Goal: Transaction & Acquisition: Purchase product/service

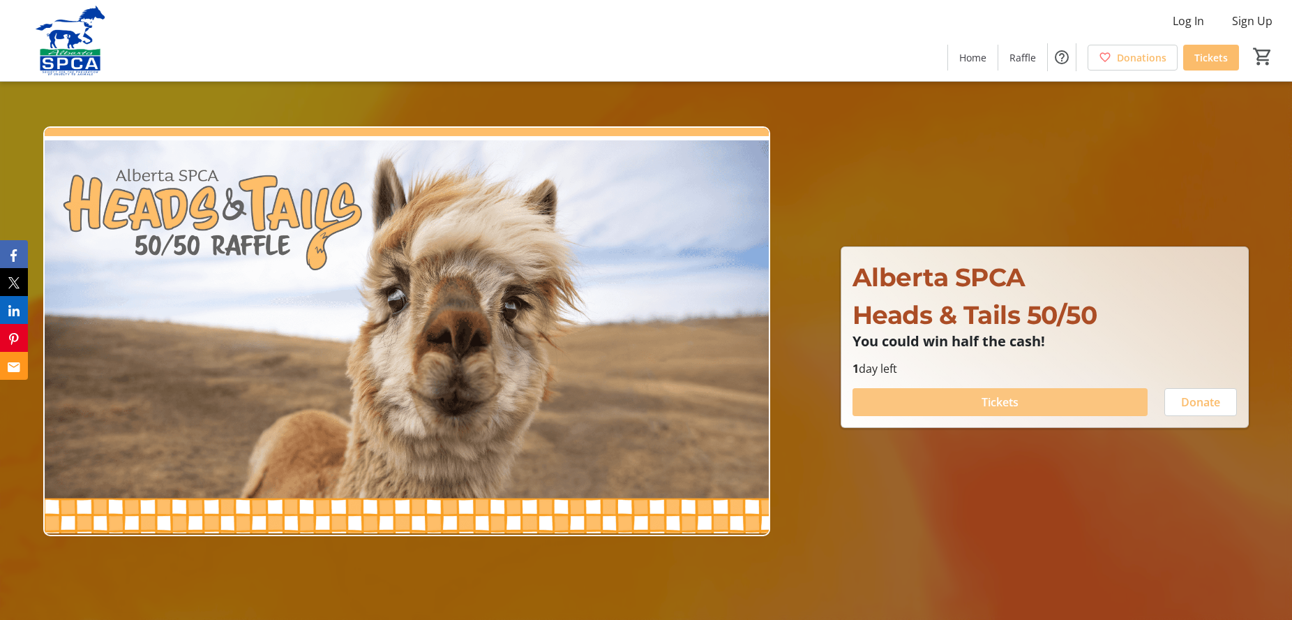
click at [1003, 404] on span "Tickets" at bounding box center [1000, 402] width 37 height 17
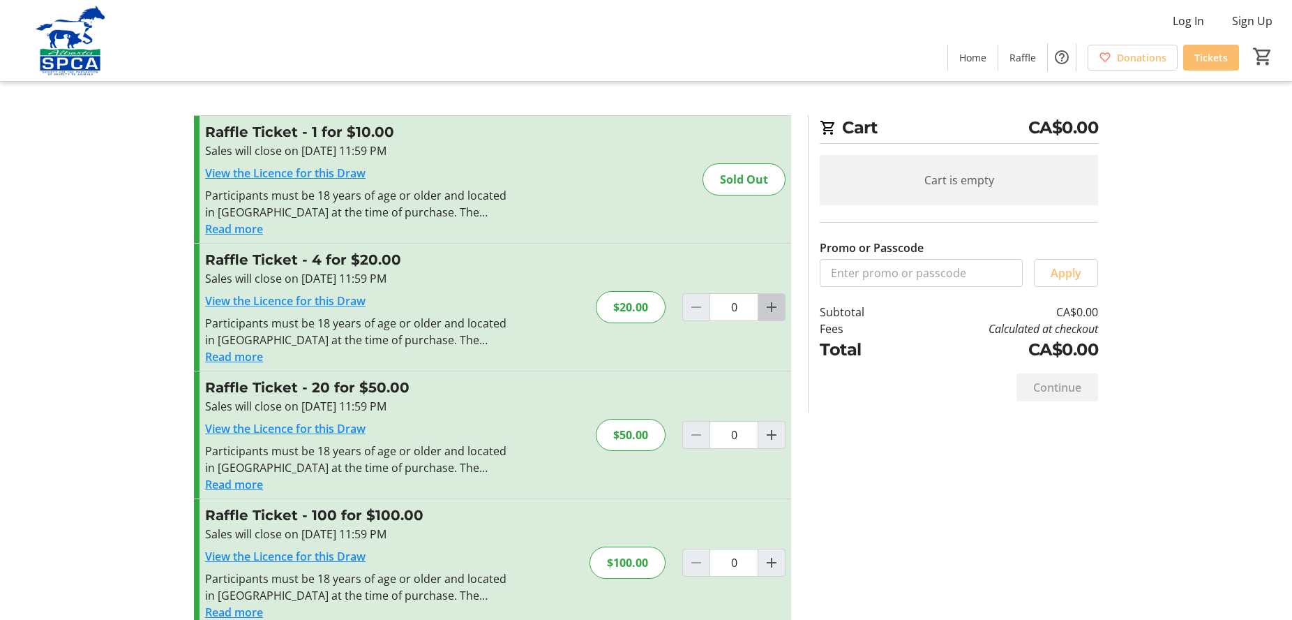
click at [770, 308] on mat-icon "Increment by one" at bounding box center [771, 307] width 17 height 17
type input "1"
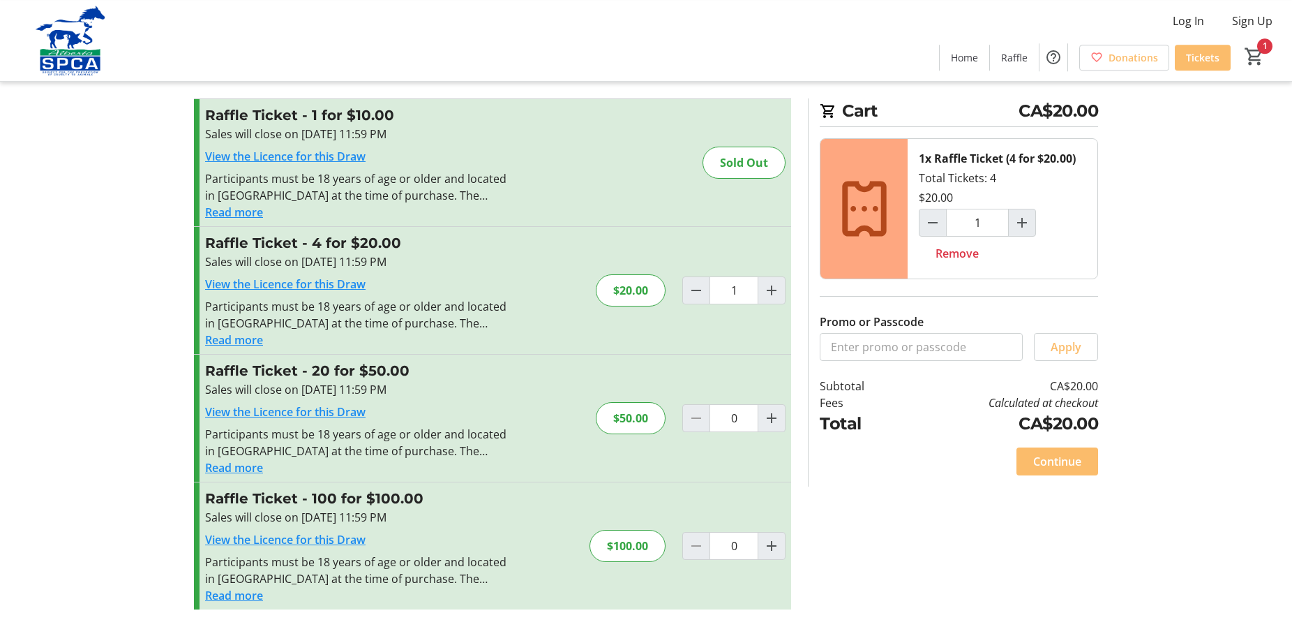
scroll to position [23, 0]
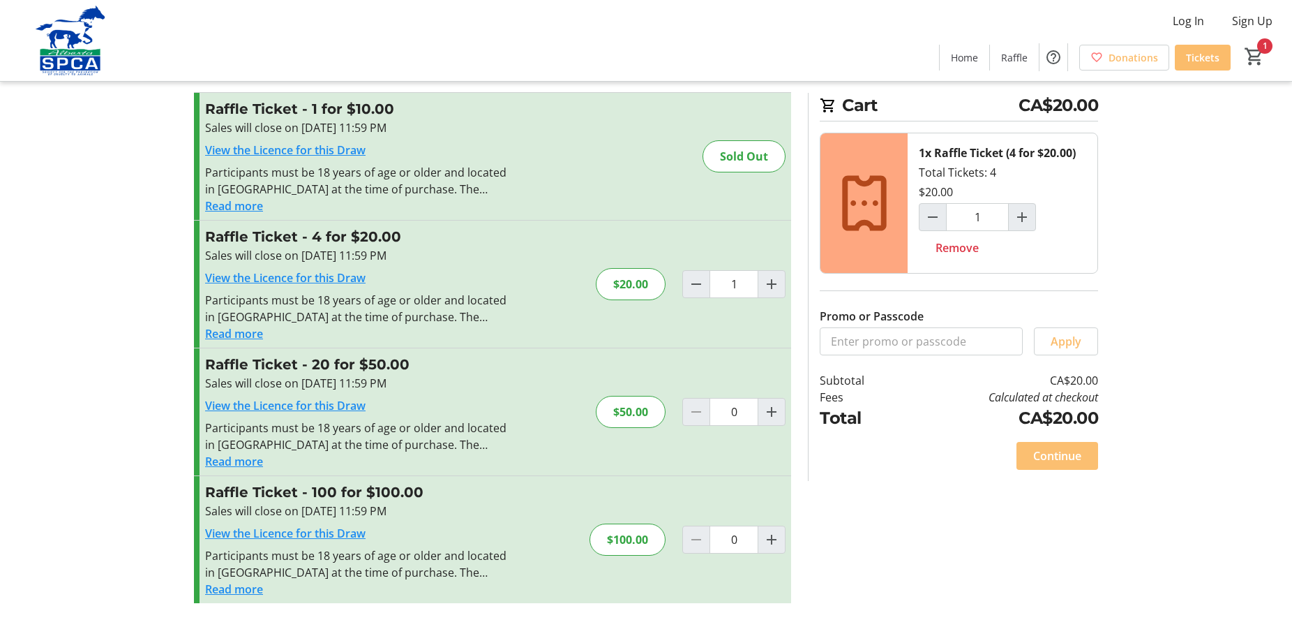
click at [1065, 455] on span "Continue" at bounding box center [1057, 455] width 48 height 17
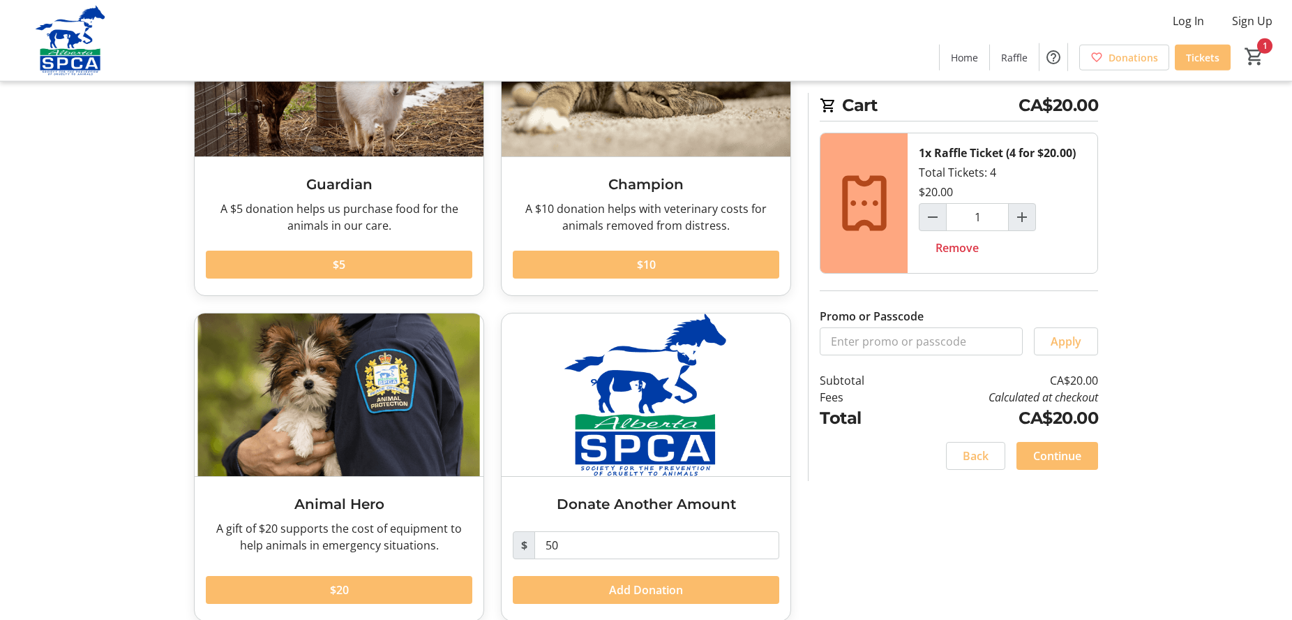
scroll to position [182, 0]
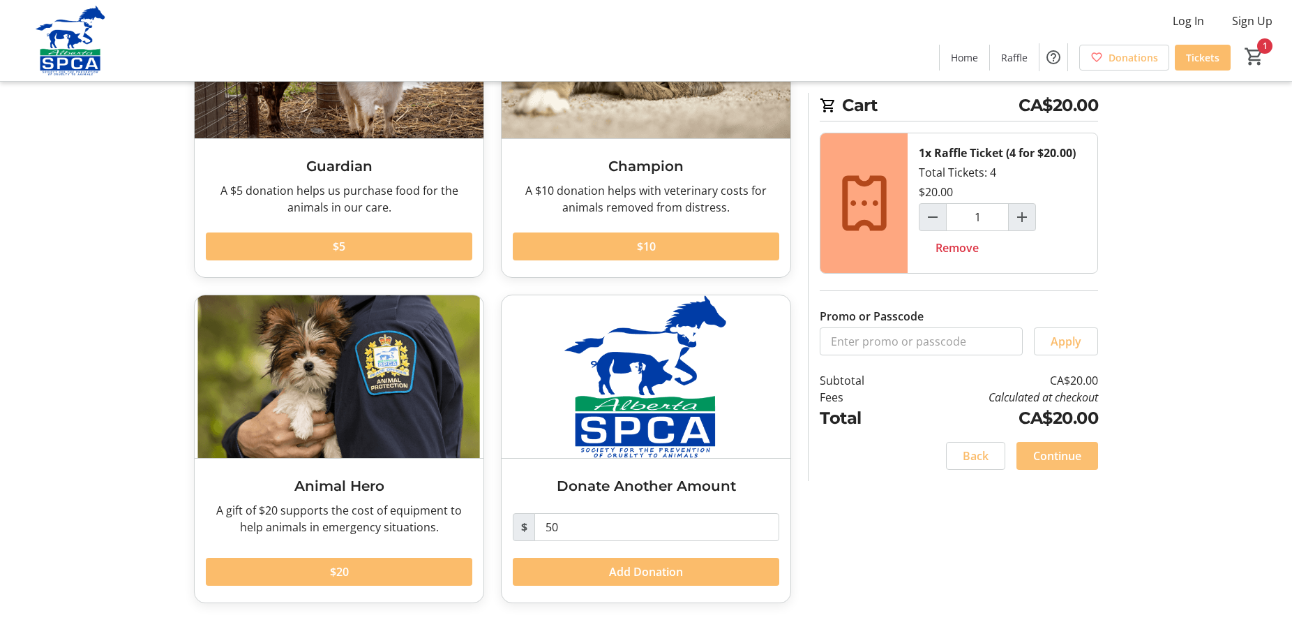
click at [1068, 458] on span "Continue" at bounding box center [1057, 455] width 48 height 17
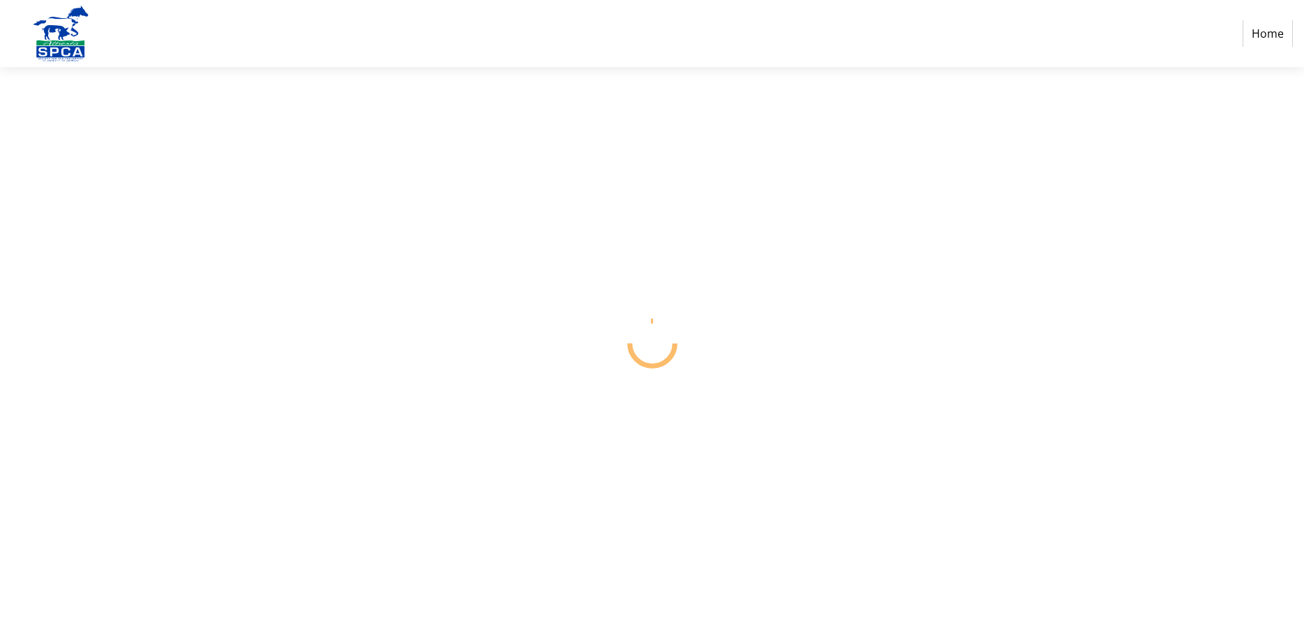
select select "CA"
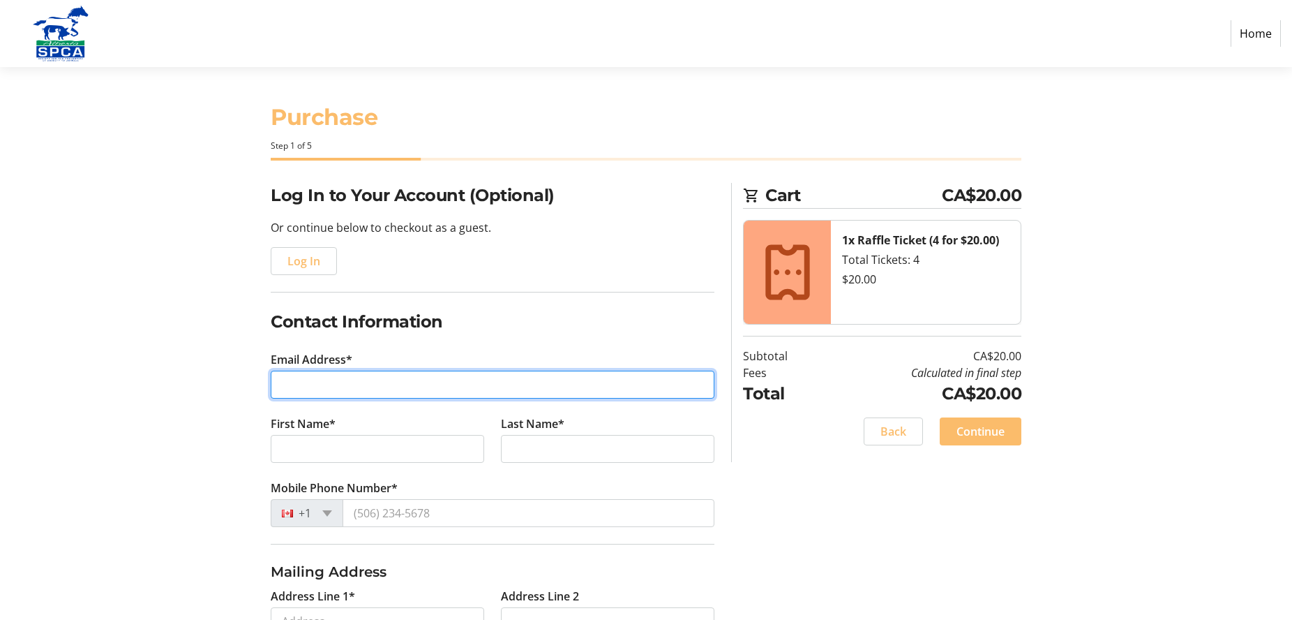
click at [299, 388] on input "Email Address*" at bounding box center [493, 385] width 444 height 28
type input "[EMAIL_ADDRESS][PERSON_NAME][DOMAIN_NAME]"
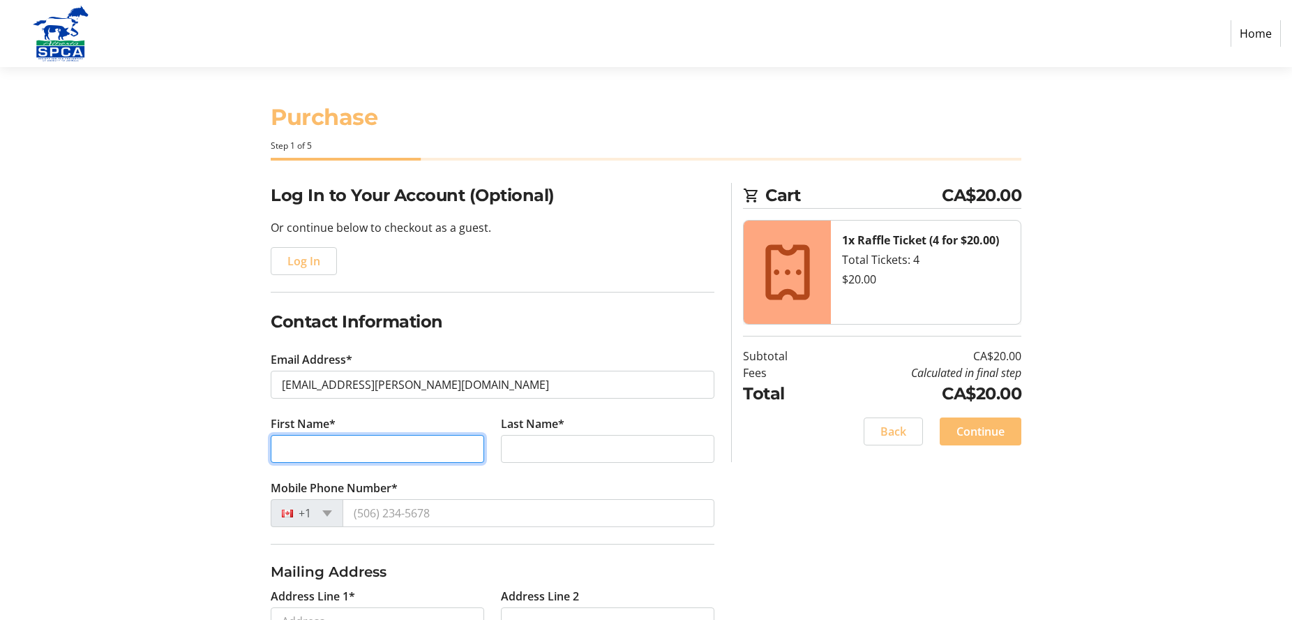
type input "[PERSON_NAME] &"
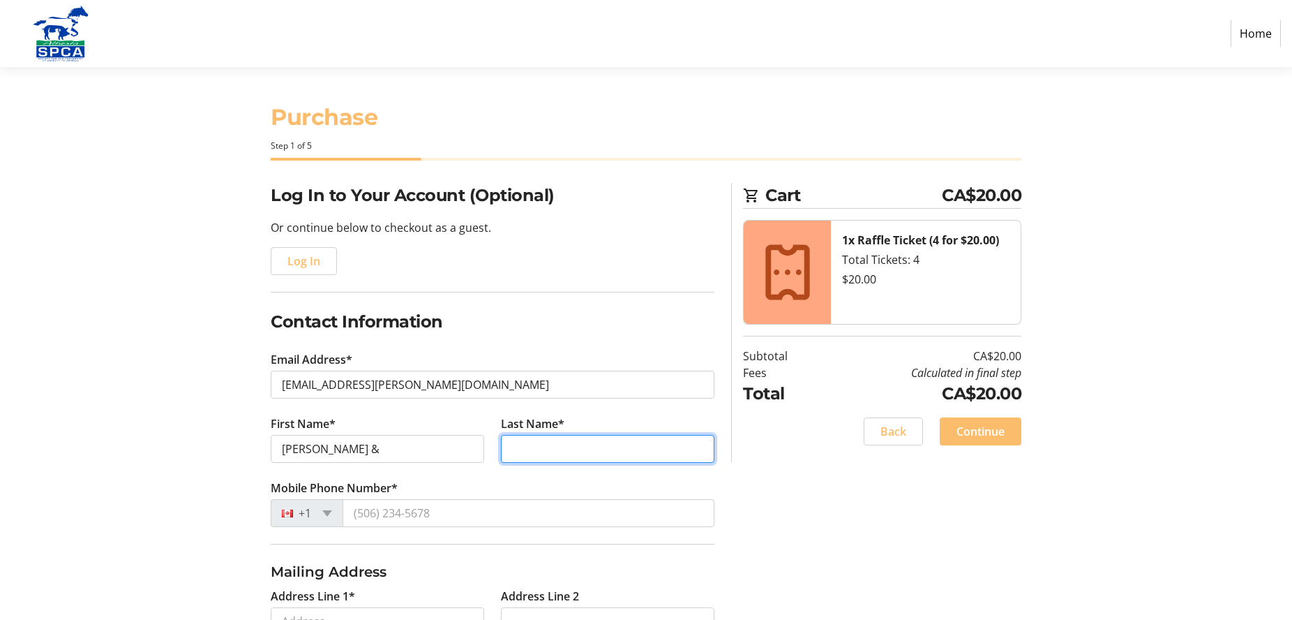
type input "[PERSON_NAME]"
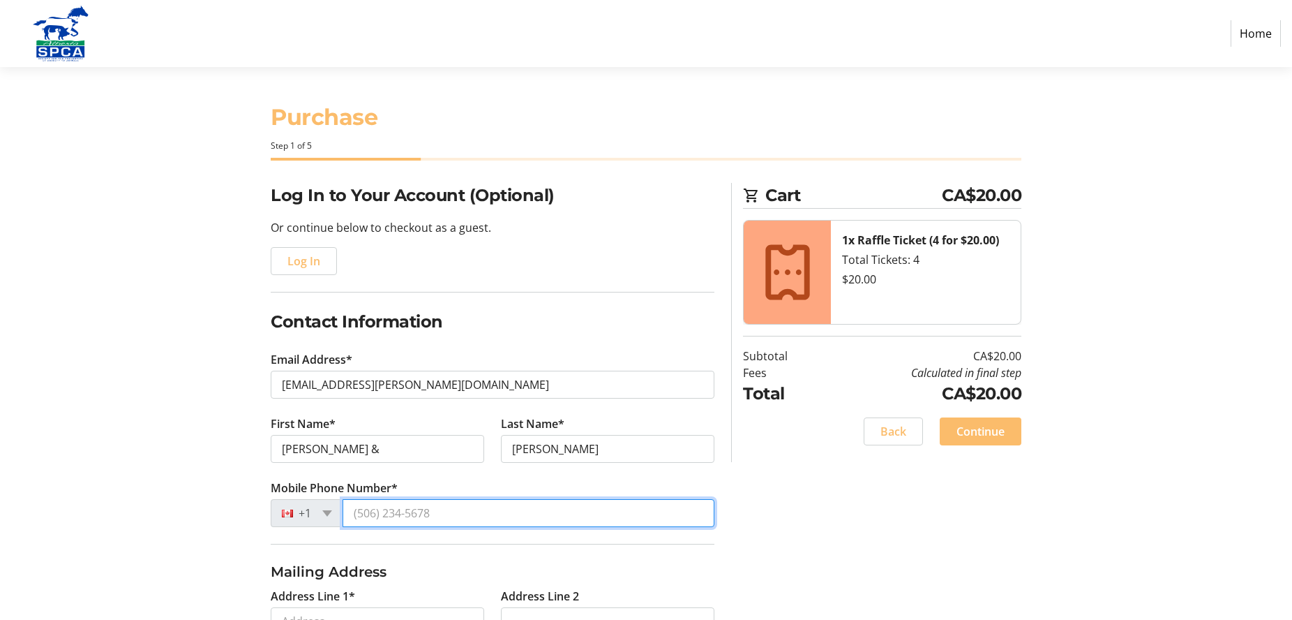
type input "[PHONE_NUMBER]"
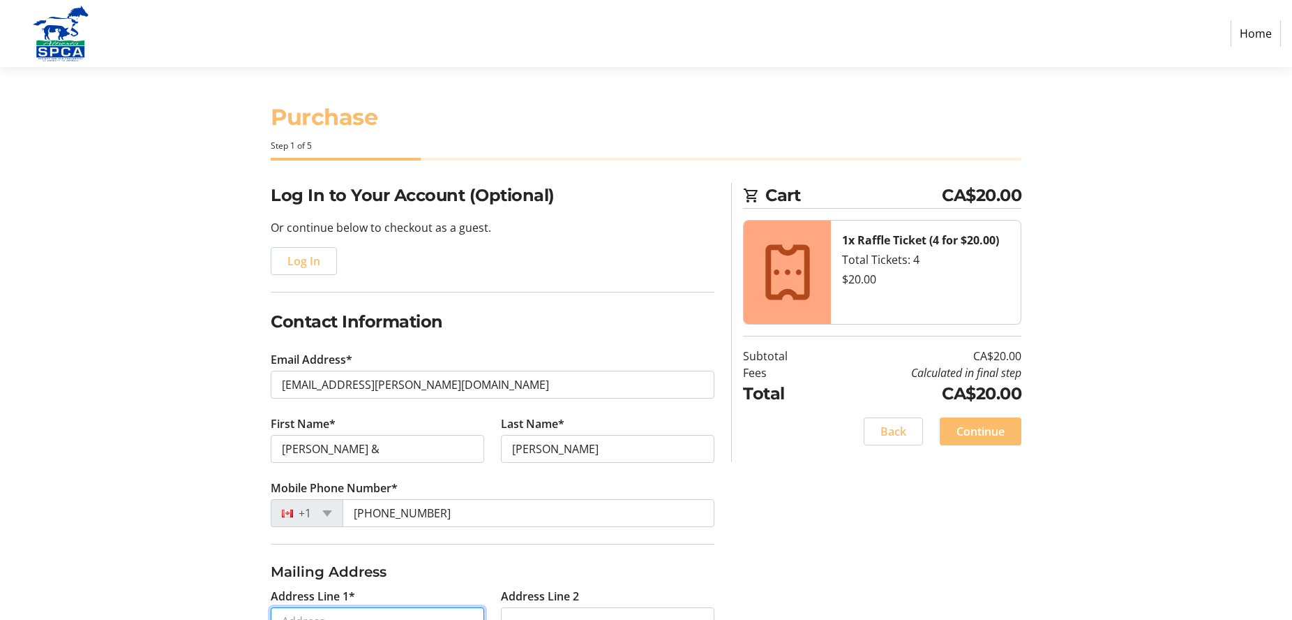
type input "[STREET_ADDRESS]"
type input "[GEOGRAPHIC_DATA]"
select select "AB"
type input "T6L 3G8"
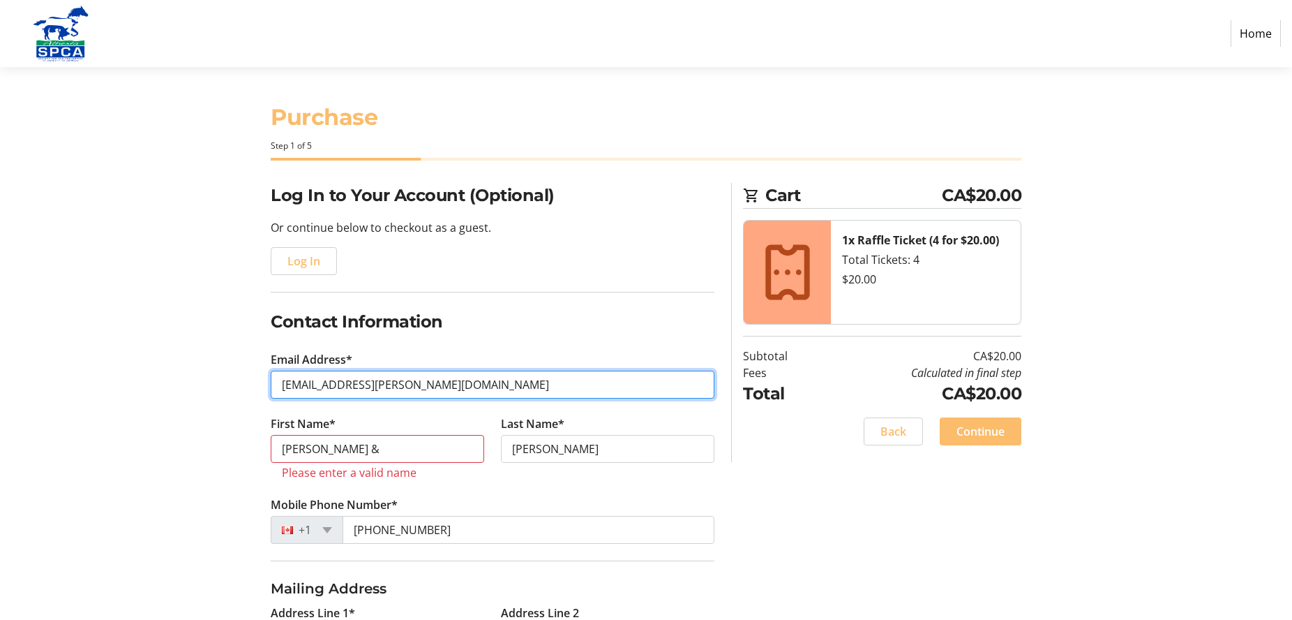
type input "[PHONE_NUMBER]"
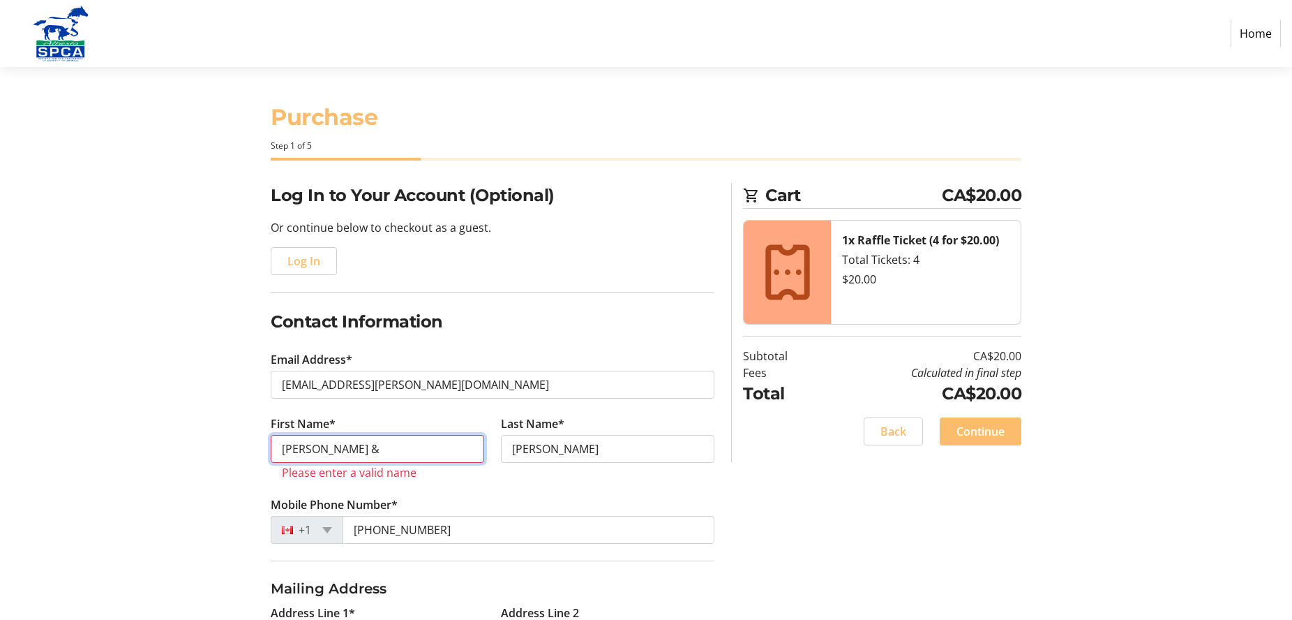
click at [390, 444] on input "[PERSON_NAME] &" at bounding box center [378, 449] width 214 height 28
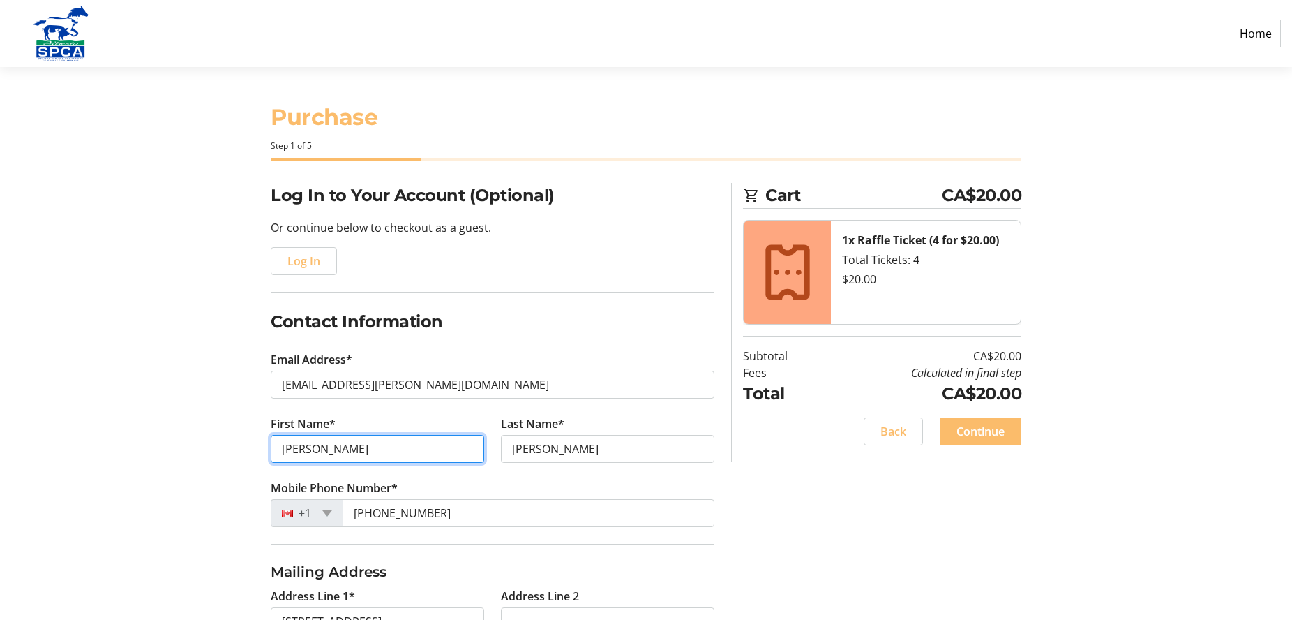
type input "[PERSON_NAME]"
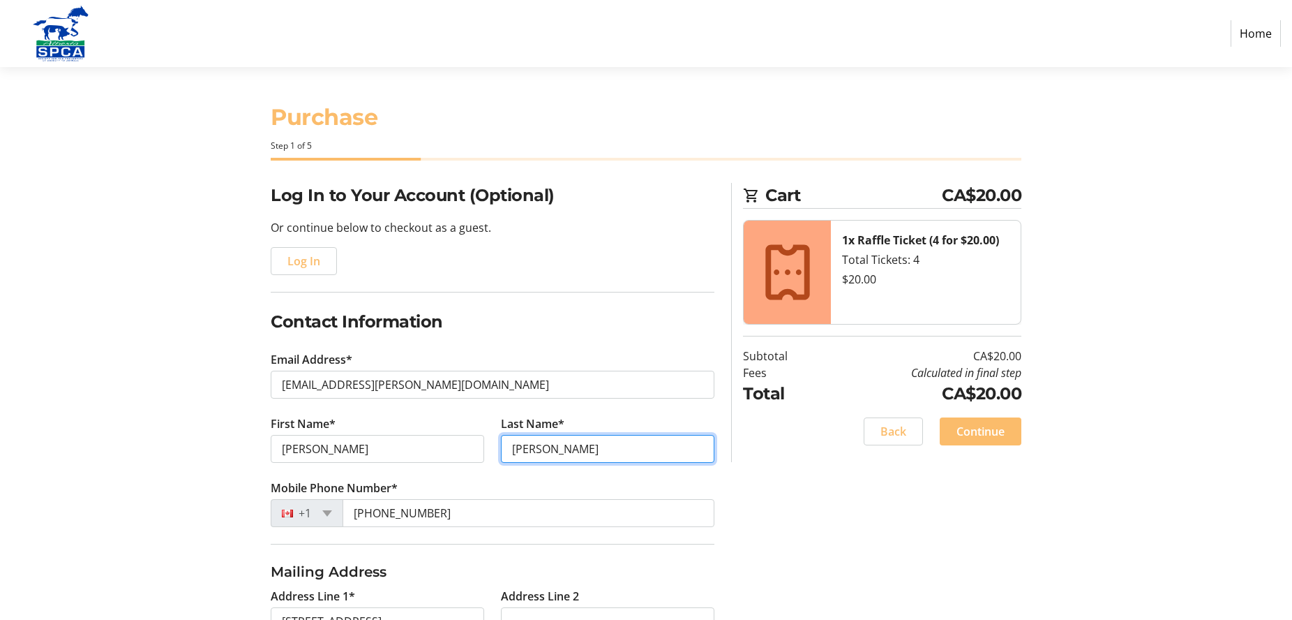
click at [555, 444] on input "[PERSON_NAME]" at bounding box center [608, 449] width 214 height 28
type input "K"
type input "[PERSON_NAME]"
click at [1137, 424] on section "Purchase Step 1 of 5 Cart CA$20.00 1x Raffle Ticket (4 for $20.00) Total Ticket…" at bounding box center [646, 475] width 1292 height 817
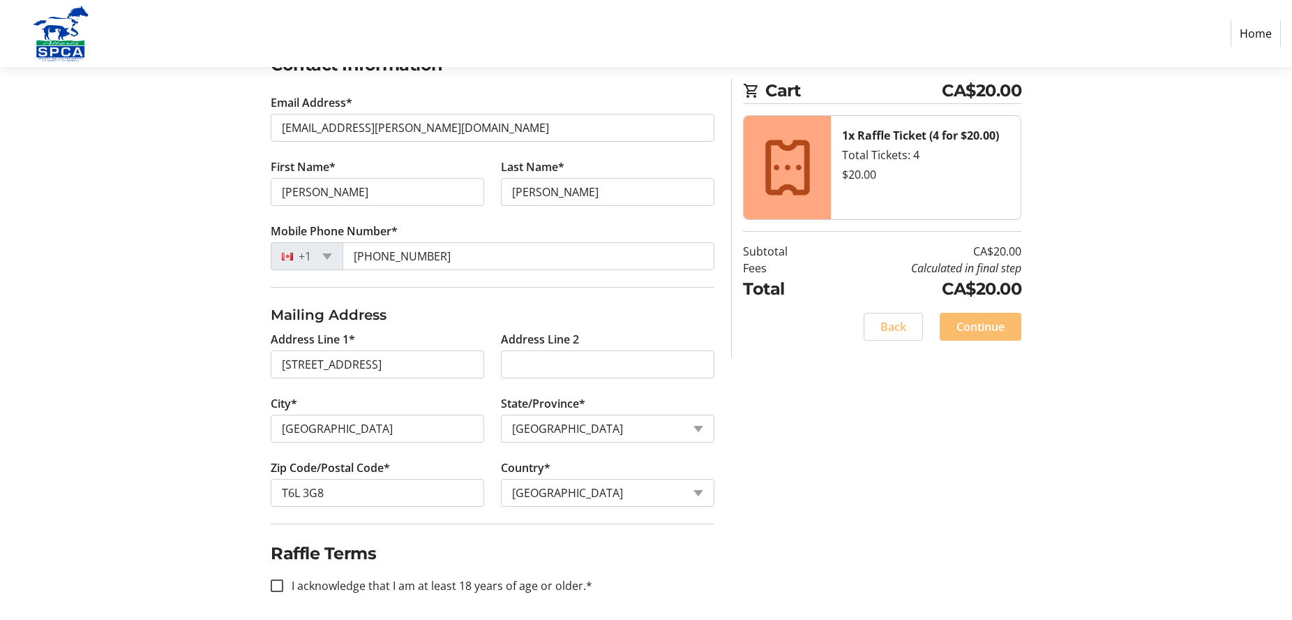
scroll to position [264, 0]
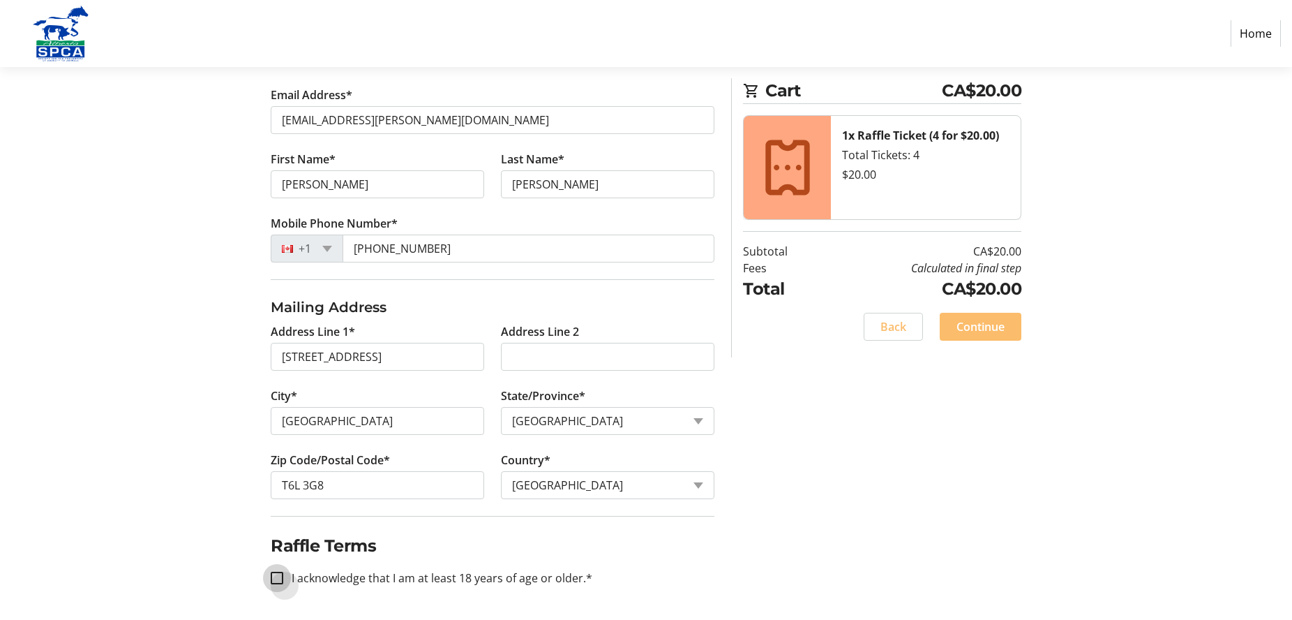
click at [271, 578] on input "I acknowledge that I am at least 18 years of age or older.*" at bounding box center [277, 577] width 13 height 13
checkbox input "true"
click at [973, 343] on section "Cart CA$20.00 1x Raffle Ticket (4 for $20.00) Total Tickets: 4 $20.00 Subtotal …" at bounding box center [882, 217] width 278 height 279
click at [973, 329] on span "Continue" at bounding box center [981, 326] width 48 height 17
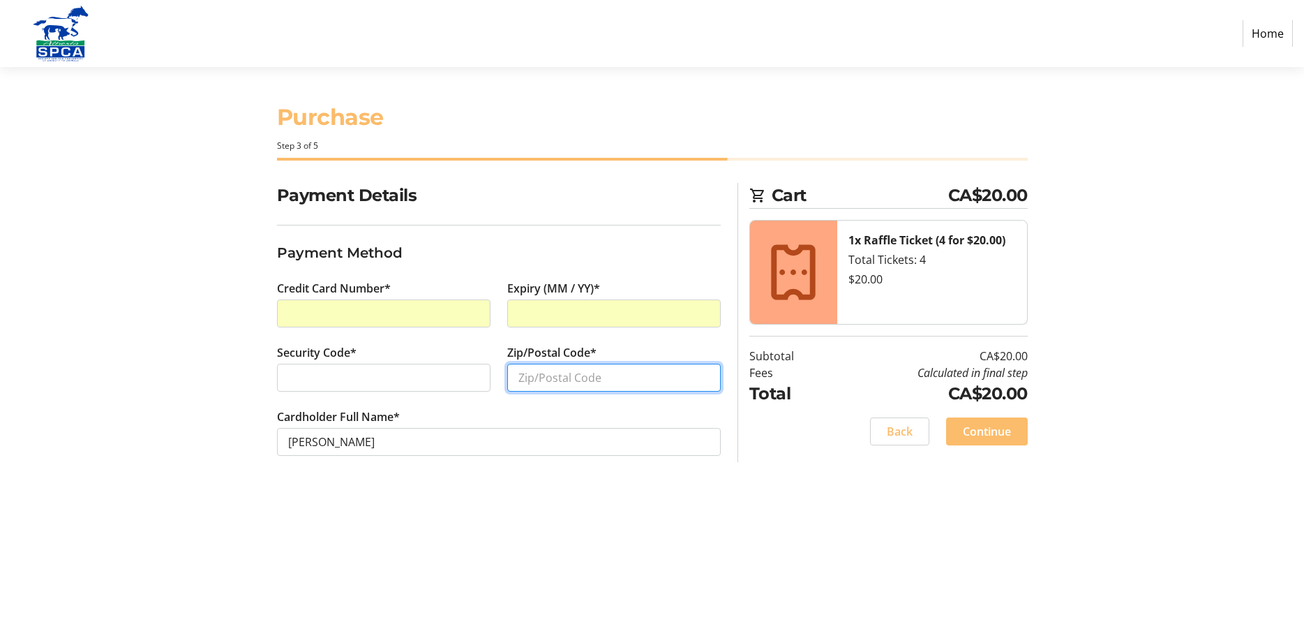
click at [536, 380] on input "Zip/Postal Code*" at bounding box center [614, 378] width 214 height 28
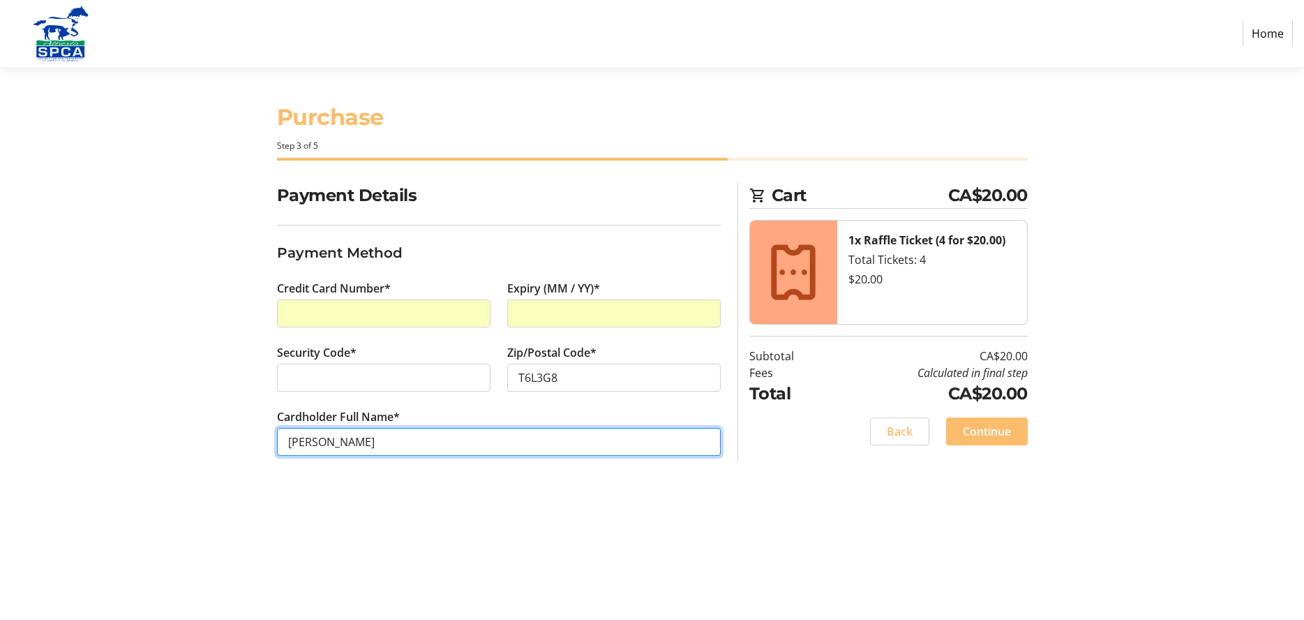
click at [395, 442] on input "[PERSON_NAME]" at bounding box center [499, 442] width 444 height 28
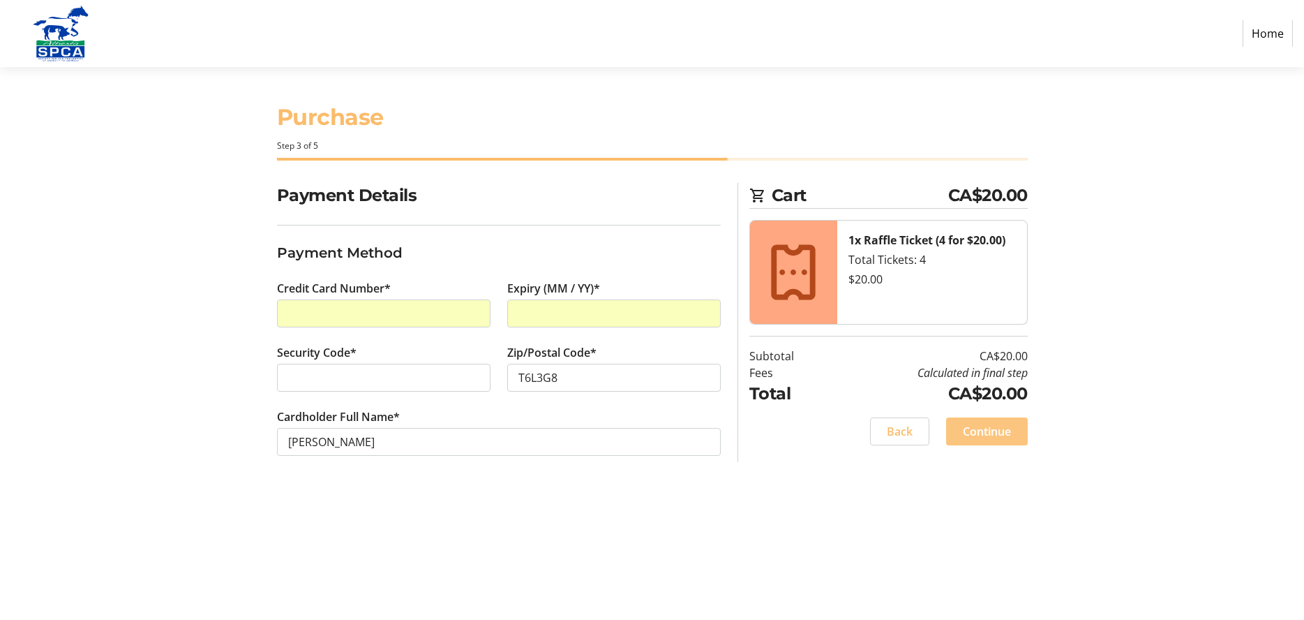
click at [982, 434] on span "Continue" at bounding box center [987, 431] width 48 height 17
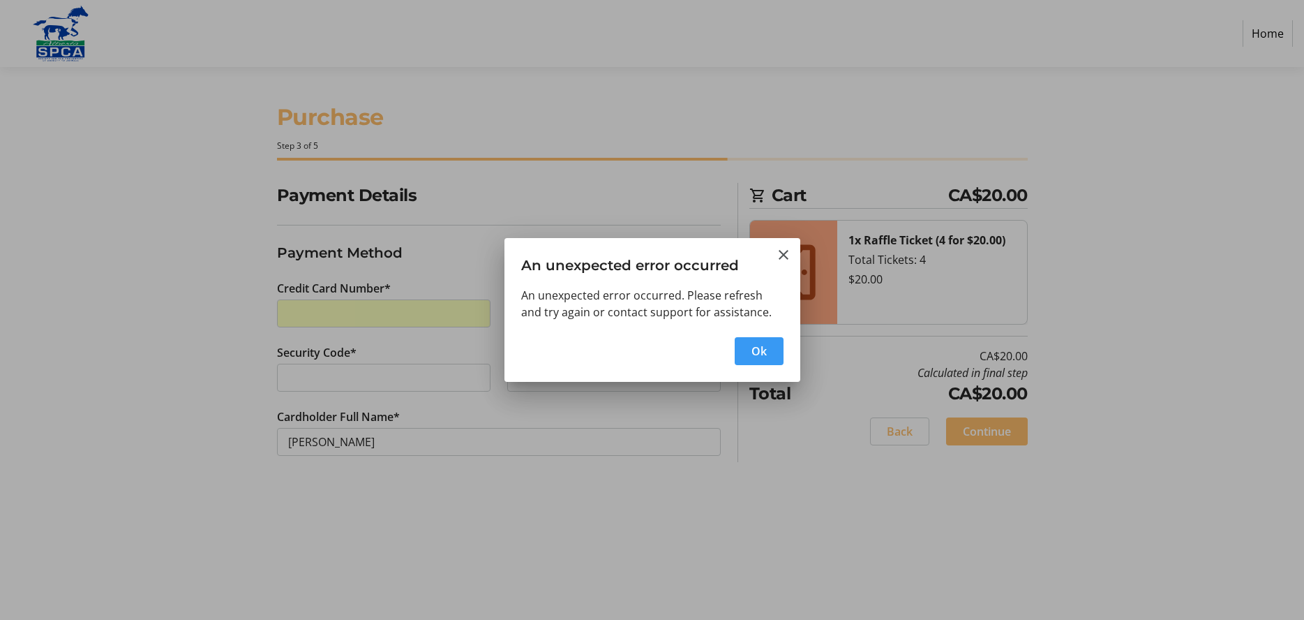
click at [762, 351] on span "Ok" at bounding box center [758, 351] width 15 height 17
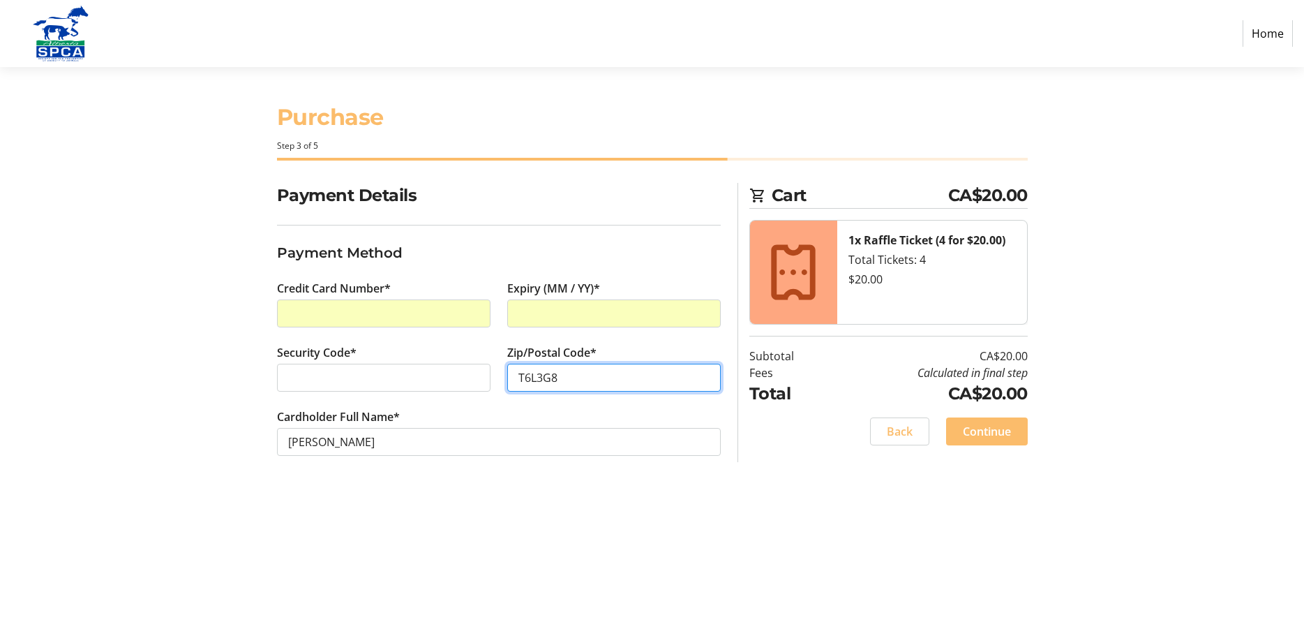
click at [537, 378] on input "T6L3G8" at bounding box center [614, 378] width 214 height 28
type input "T6L 3G8"
click at [976, 432] on span "Continue" at bounding box center [987, 431] width 48 height 17
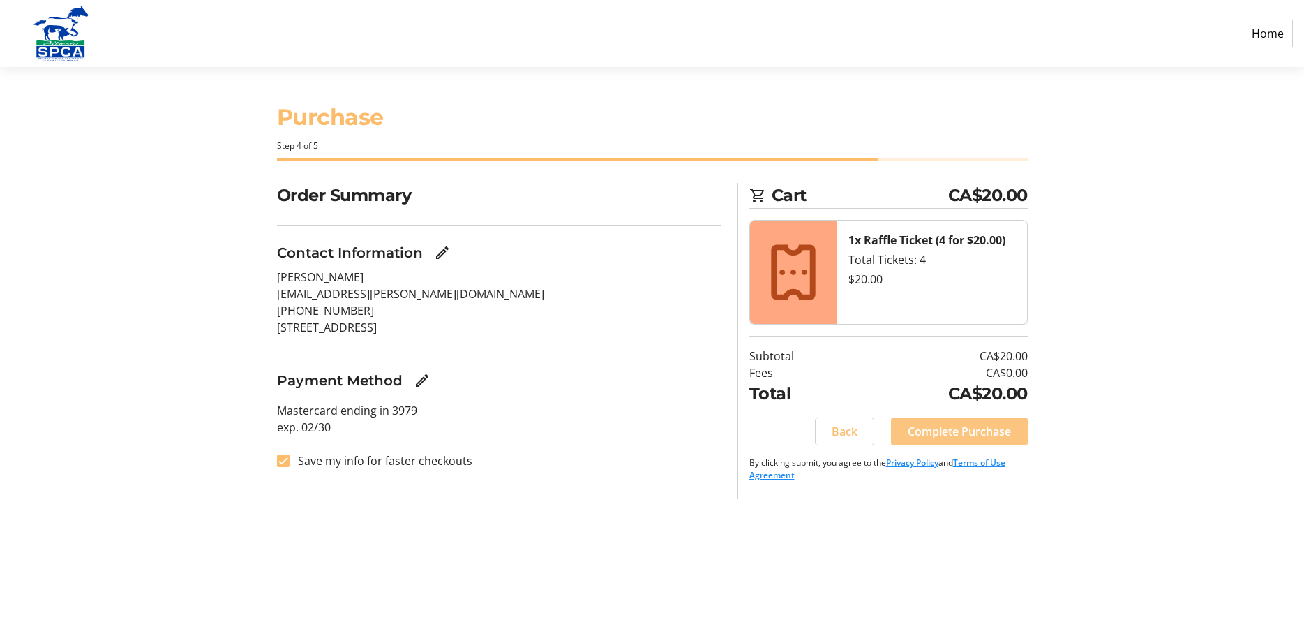
click at [943, 430] on span "Complete Purchase" at bounding box center [959, 431] width 103 height 17
